Goal: Find specific page/section: Find specific page/section

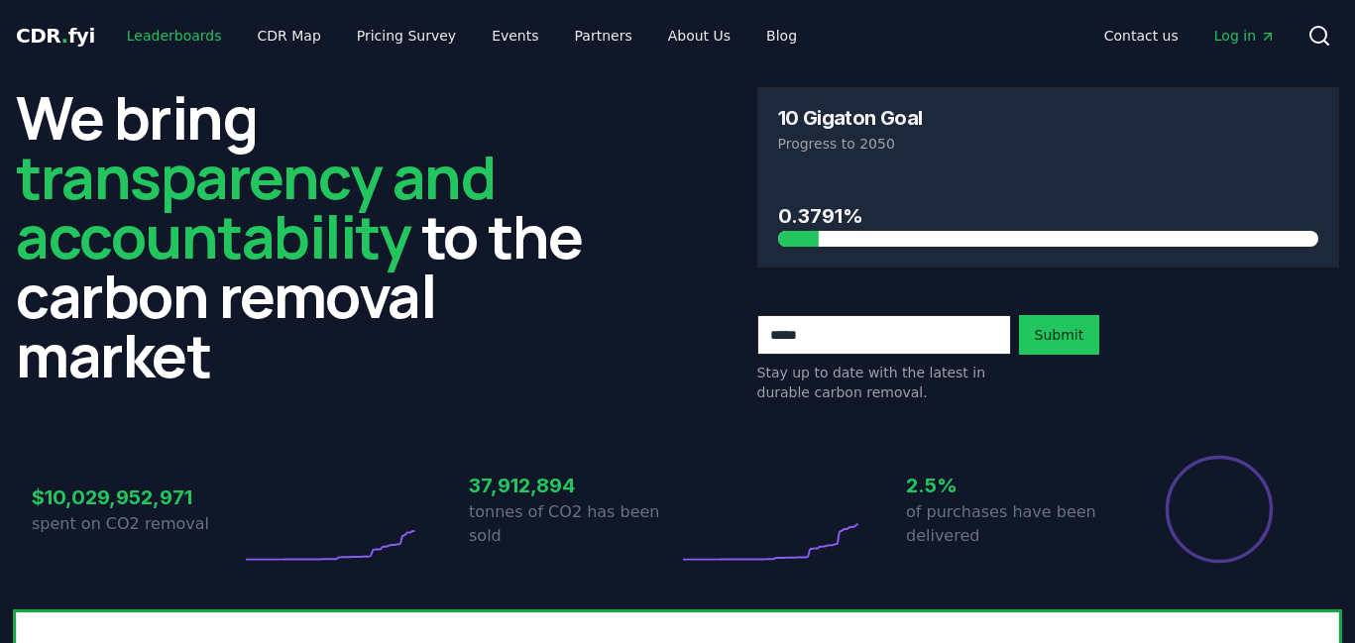
click at [161, 34] on link "Leaderboards" at bounding box center [174, 36] width 127 height 36
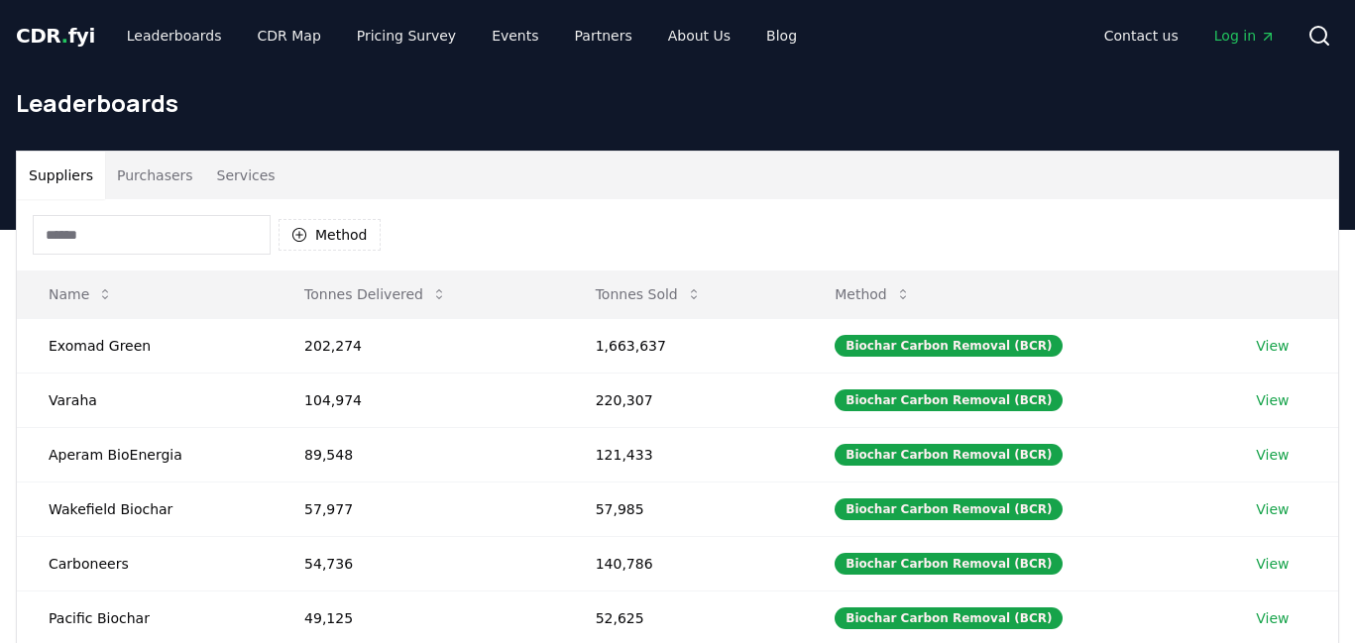
click at [166, 236] on input at bounding box center [152, 235] width 238 height 40
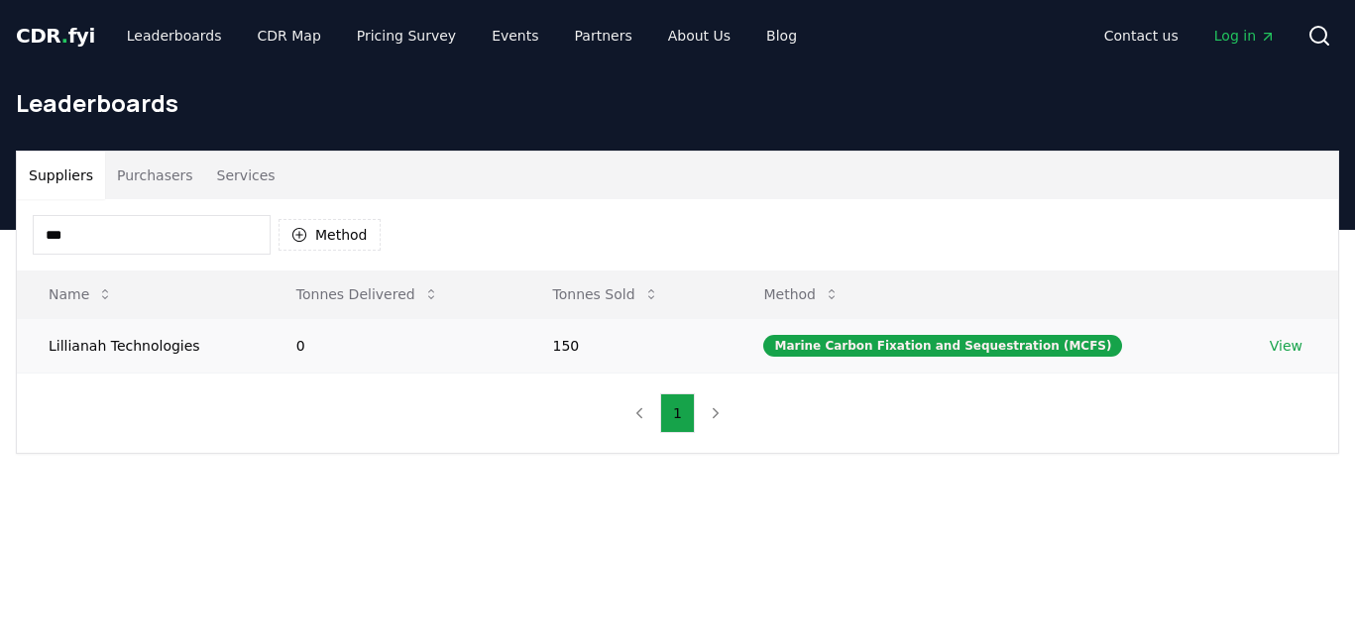
type input "***"
click at [1275, 339] on link "View" at bounding box center [1286, 346] width 33 height 20
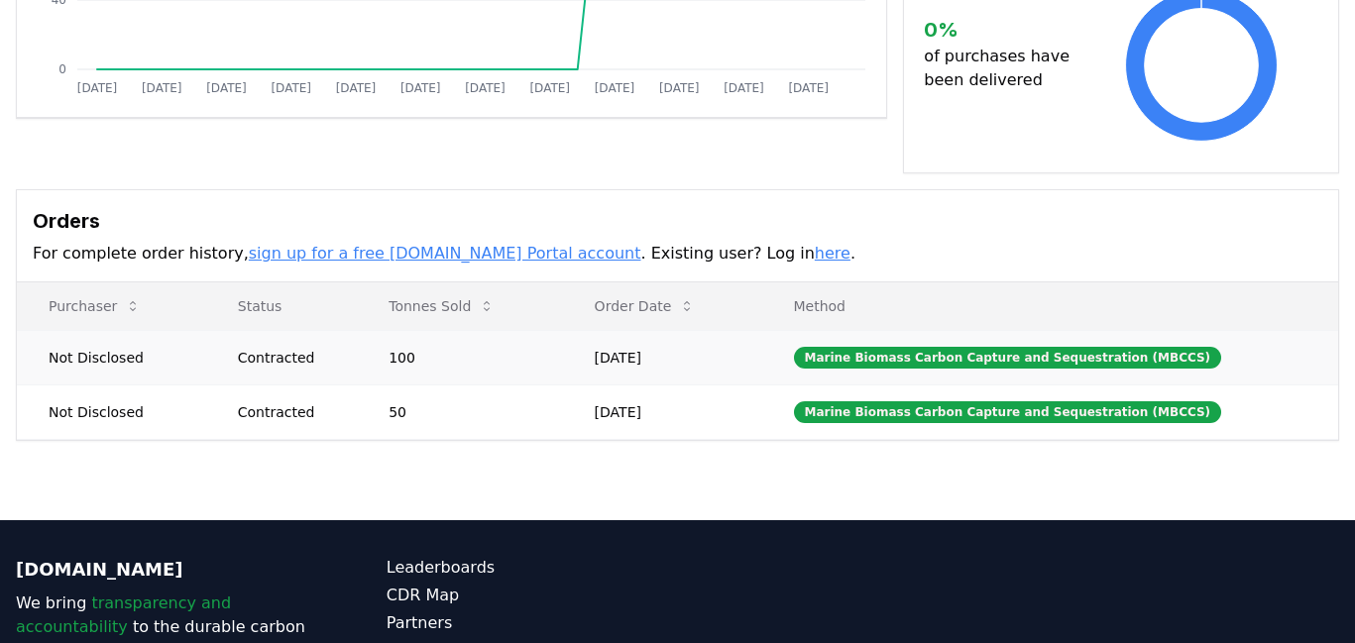
scroll to position [454, 0]
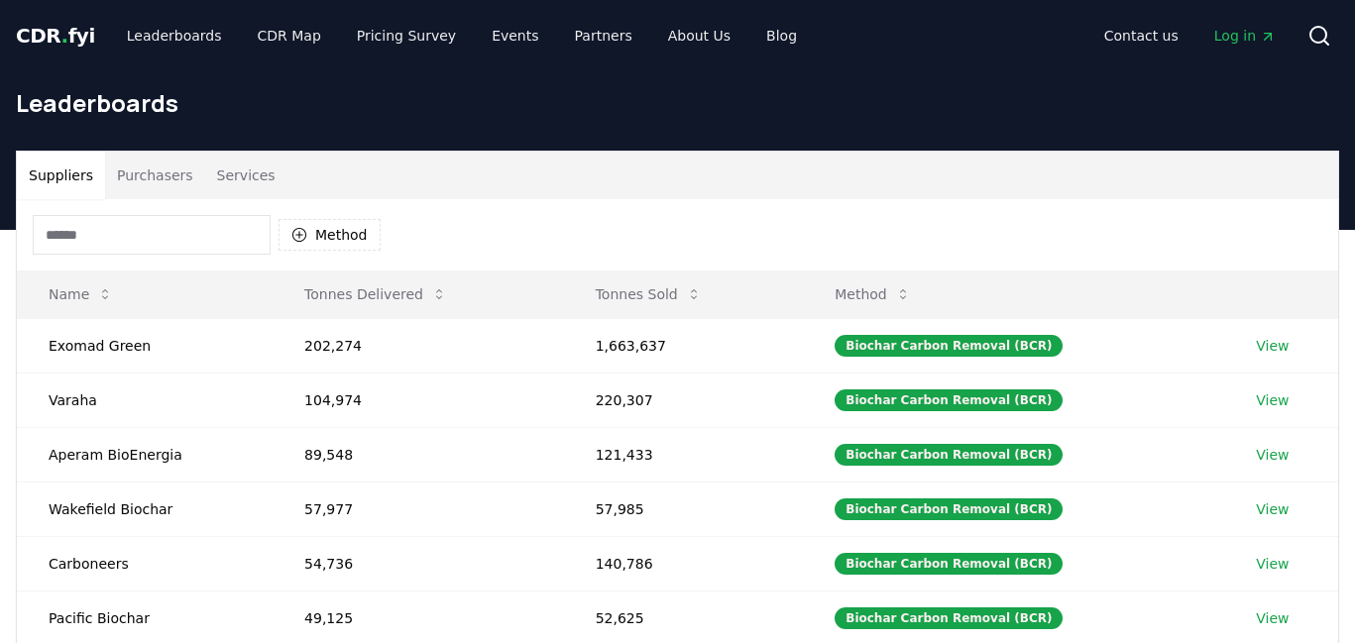
click at [91, 241] on input at bounding box center [152, 235] width 238 height 40
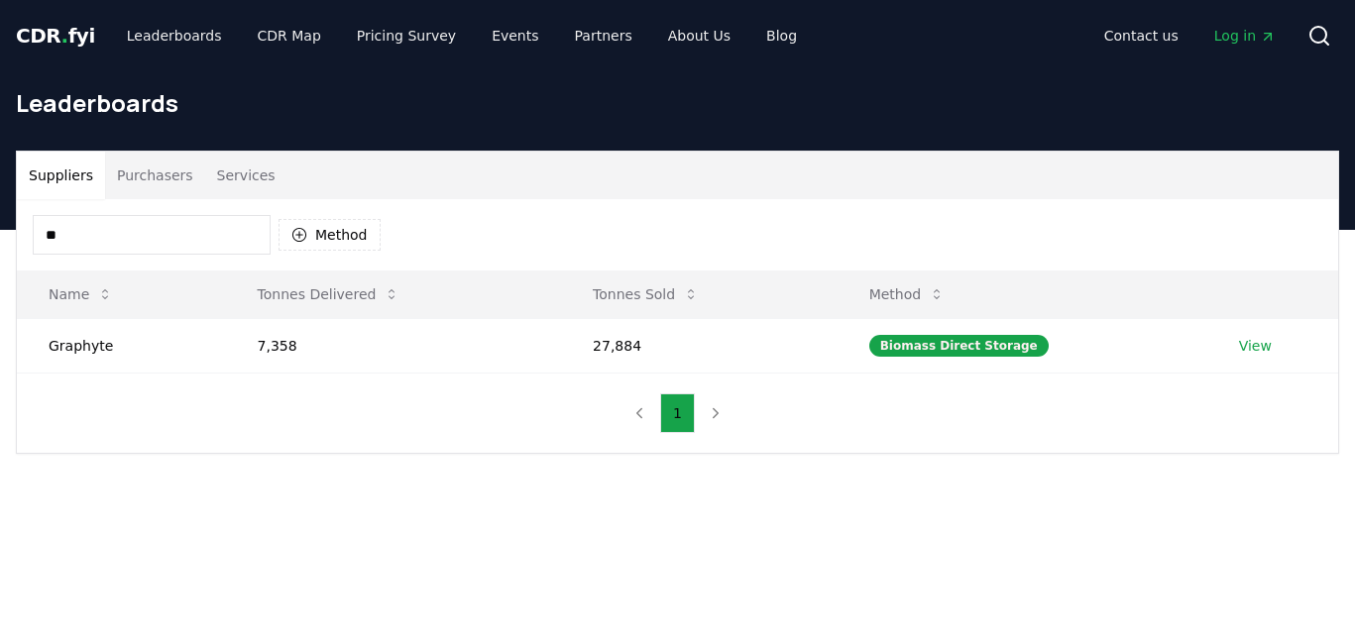
type input "*"
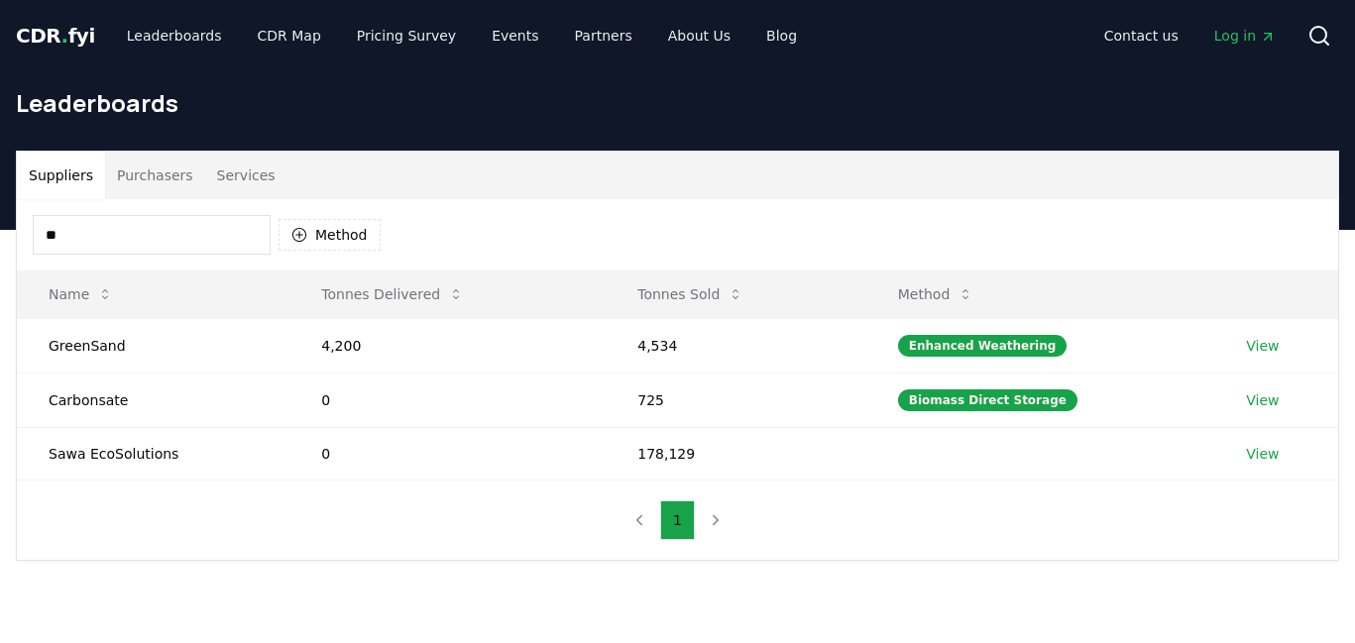
type input "*"
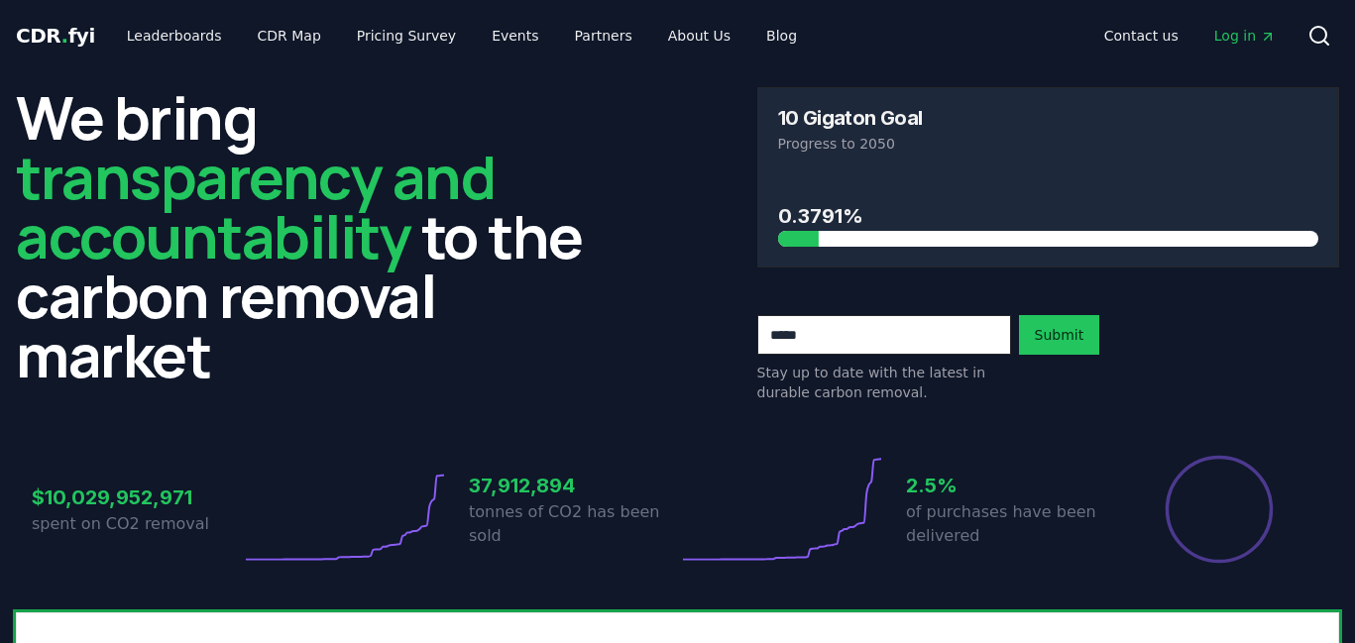
click at [1248, 35] on span "Log in" at bounding box center [1245, 36] width 61 height 20
